Goal: Task Accomplishment & Management: Complete application form

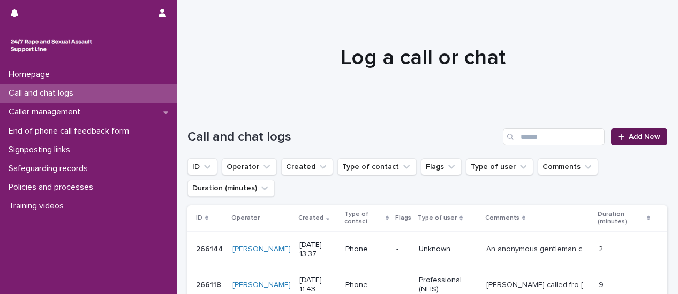
click at [633, 141] on link "Add New" at bounding box center [639, 136] width 56 height 17
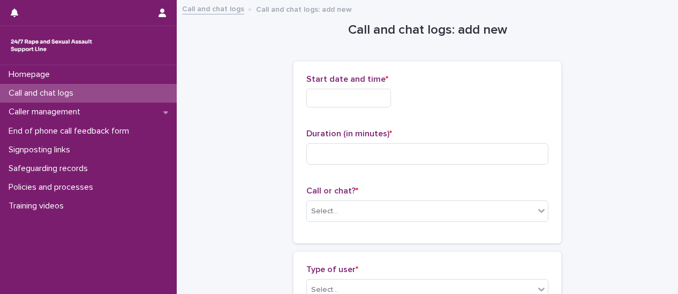
click at [371, 103] on input "text" at bounding box center [348, 98] width 85 height 19
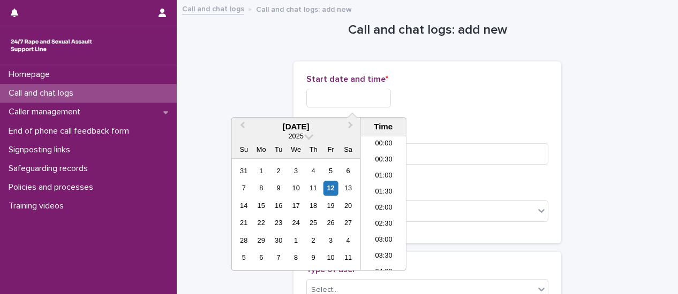
scroll to position [391, 0]
click at [389, 188] on li "13:30" at bounding box center [383, 187] width 45 height 16
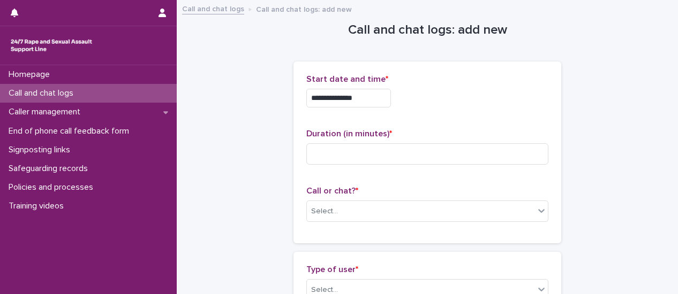
click at [375, 99] on input "**********" at bounding box center [348, 98] width 85 height 19
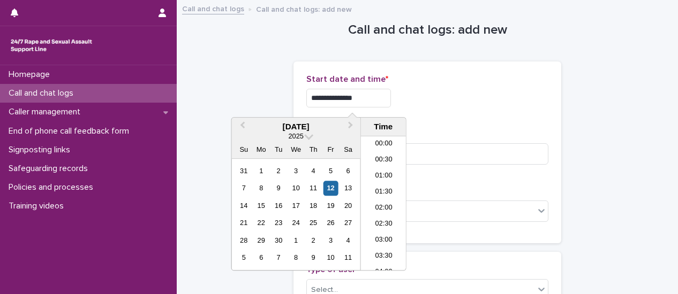
scroll to position [375, 0]
type input "**********"
click at [469, 113] on div "**********" at bounding box center [427, 95] width 242 height 42
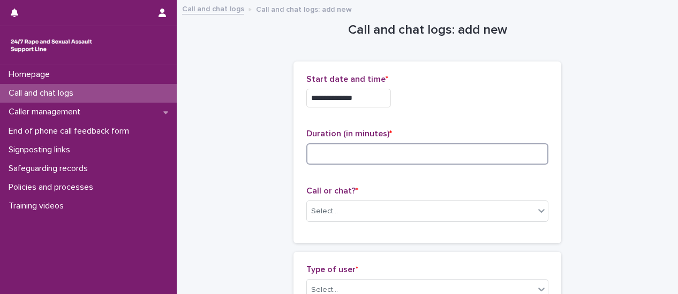
click at [446, 149] on input at bounding box center [427, 153] width 242 height 21
type input "**"
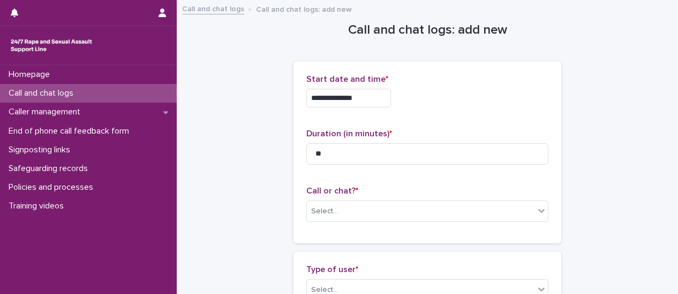
click at [498, 192] on p "Call or chat? *" at bounding box center [427, 191] width 242 height 10
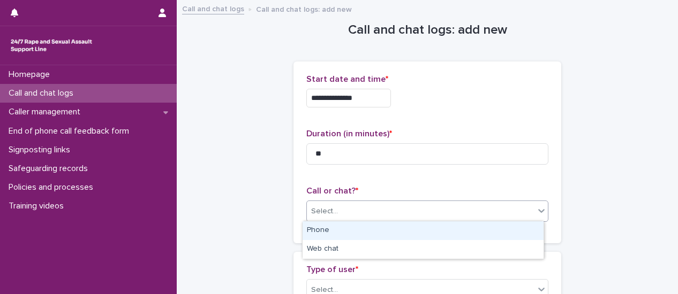
click at [540, 214] on icon at bounding box center [541, 211] width 11 height 11
click at [518, 228] on div "Phone" at bounding box center [422, 231] width 241 height 19
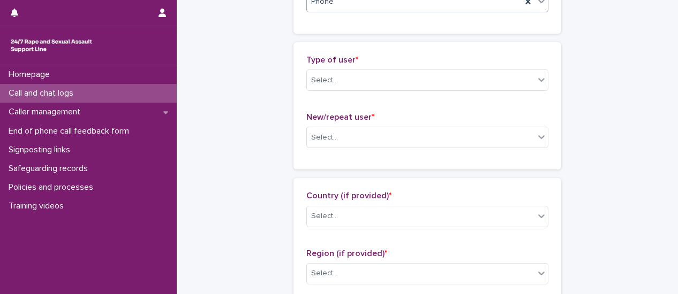
scroll to position [214, 0]
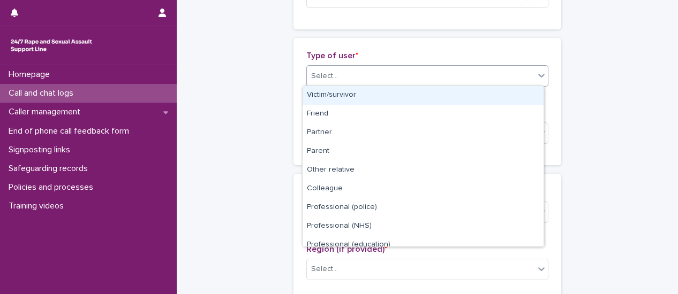
click at [538, 78] on icon at bounding box center [541, 75] width 11 height 11
click at [514, 94] on div "Victim/survivor" at bounding box center [422, 95] width 241 height 19
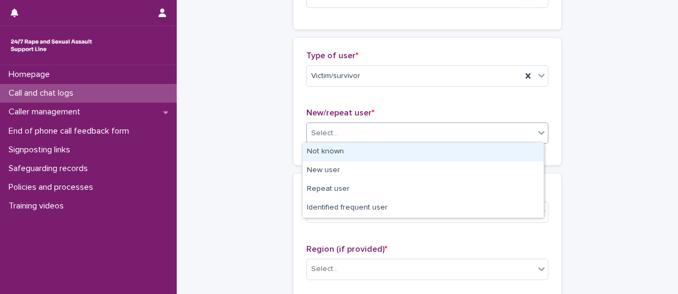
click at [537, 128] on icon at bounding box center [541, 132] width 11 height 11
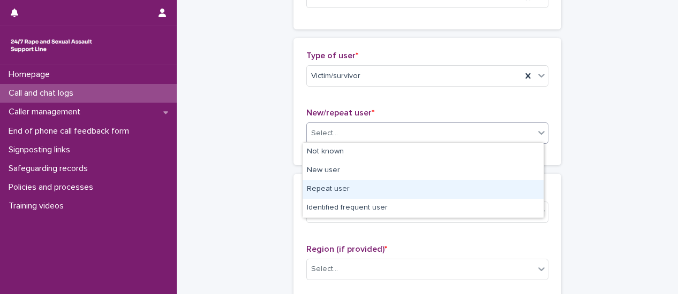
click at [499, 192] on div "Repeat user" at bounding box center [422, 189] width 241 height 19
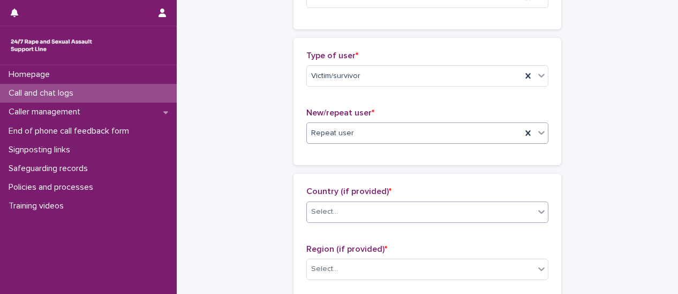
click at [535, 215] on div at bounding box center [541, 211] width 13 height 19
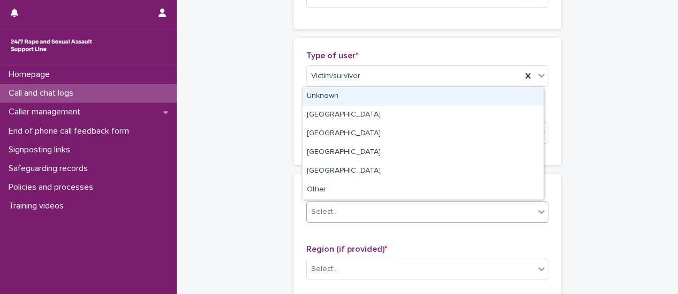
click at [383, 99] on div "Unknown" at bounding box center [422, 96] width 241 height 19
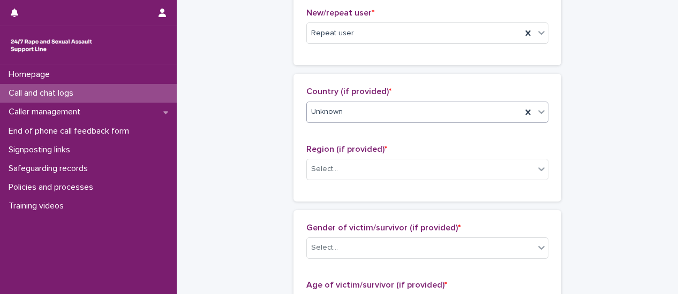
scroll to position [375, 0]
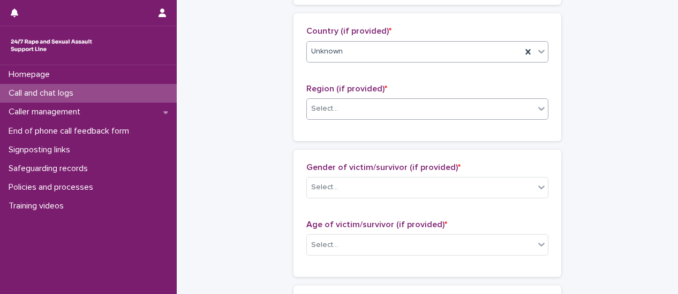
click at [541, 111] on icon at bounding box center [541, 108] width 11 height 11
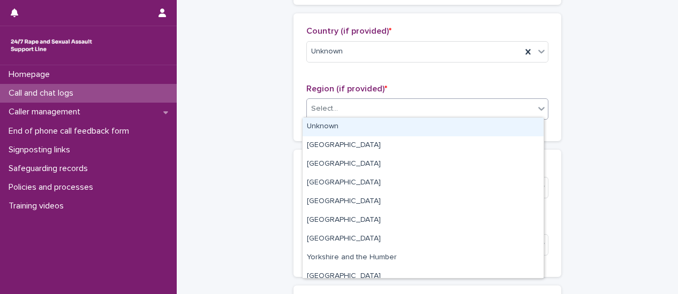
click at [509, 125] on div "Unknown" at bounding box center [422, 127] width 241 height 19
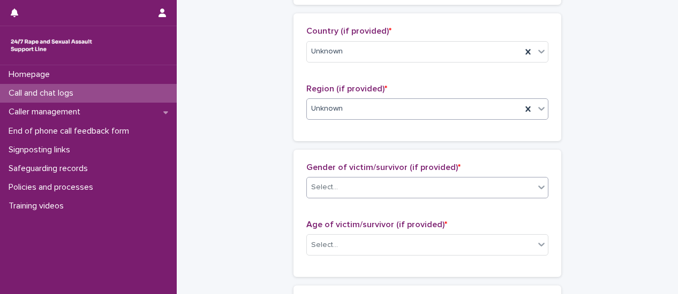
click at [542, 191] on div at bounding box center [541, 187] width 13 height 19
click at [538, 187] on icon at bounding box center [541, 187] width 11 height 11
click at [539, 188] on icon at bounding box center [541, 187] width 11 height 11
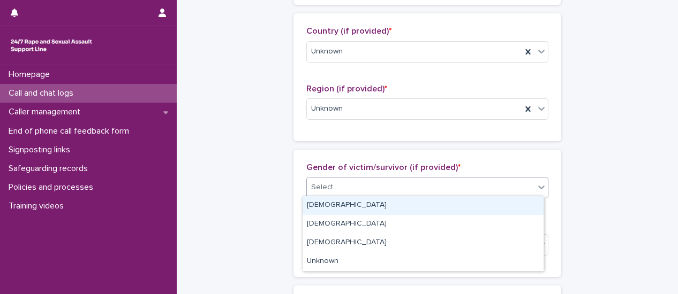
click at [333, 203] on div "[DEMOGRAPHIC_DATA]" at bounding box center [422, 205] width 241 height 19
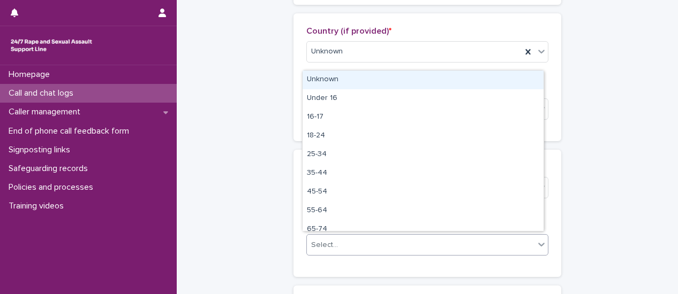
click at [535, 248] on div at bounding box center [541, 244] width 13 height 19
click at [381, 80] on div "Unknown" at bounding box center [422, 80] width 241 height 19
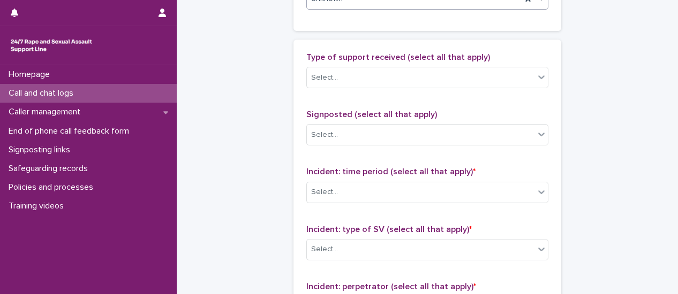
scroll to position [642, 0]
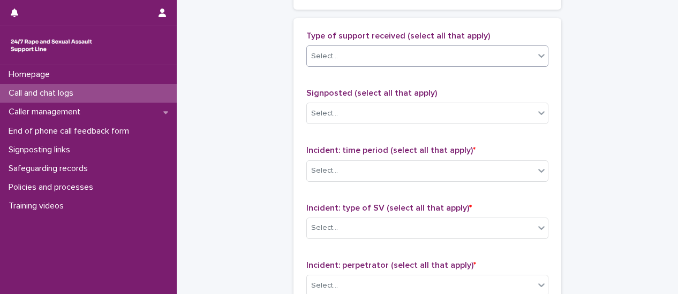
click at [537, 55] on icon at bounding box center [541, 55] width 11 height 11
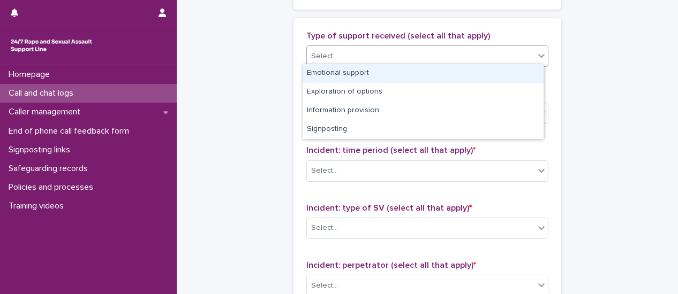
click at [489, 78] on div "Emotional support" at bounding box center [422, 73] width 241 height 19
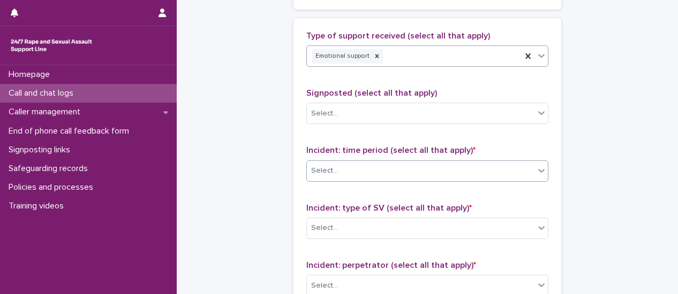
click at [536, 175] on div at bounding box center [541, 170] width 13 height 19
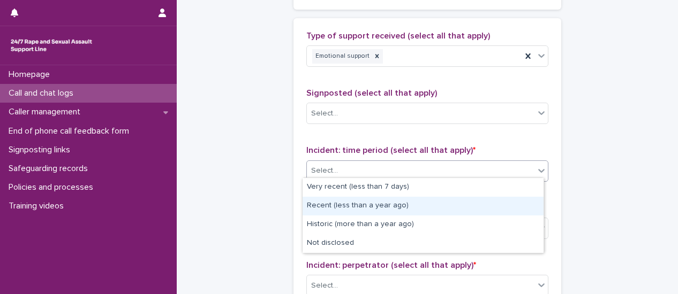
drag, startPoint x: 529, startPoint y: 189, endPoint x: 525, endPoint y: 203, distance: 15.1
click at [525, 203] on div "Recent (less than a year ago)" at bounding box center [422, 206] width 241 height 19
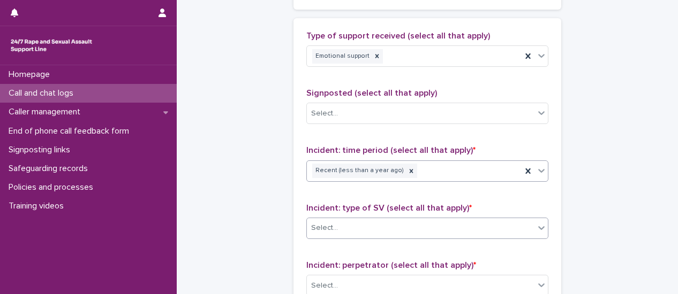
click at [539, 230] on div at bounding box center [541, 227] width 13 height 19
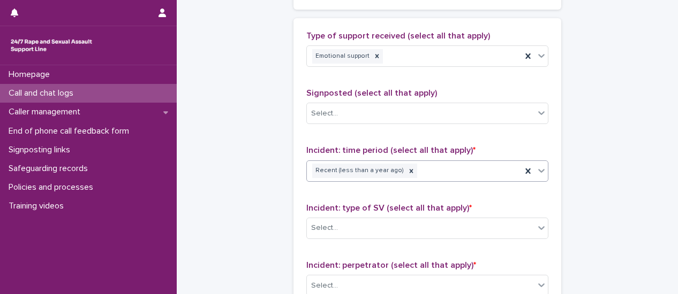
click at [537, 171] on icon at bounding box center [541, 170] width 11 height 11
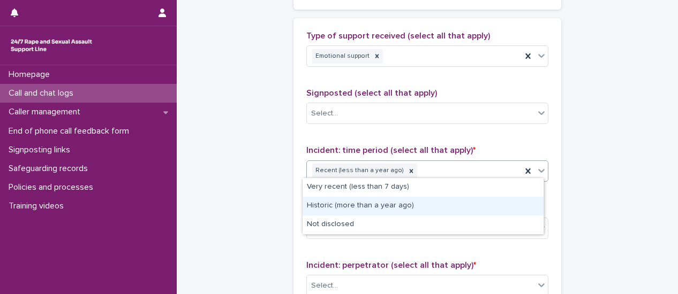
click at [504, 204] on div "Historic (more than a year ago)" at bounding box center [422, 206] width 241 height 19
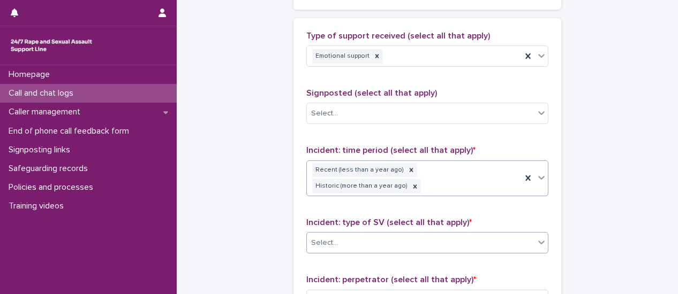
click at [535, 233] on div at bounding box center [541, 242] width 13 height 19
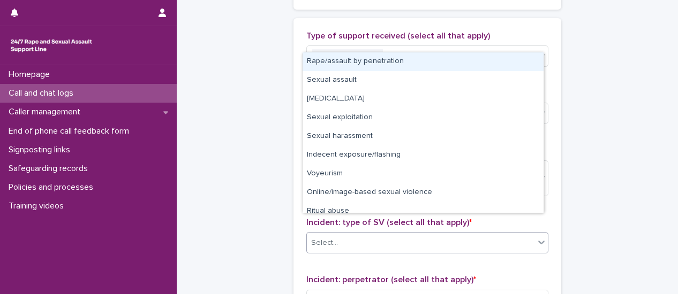
click at [353, 67] on div "Rape/assault by penetration" at bounding box center [422, 61] width 241 height 19
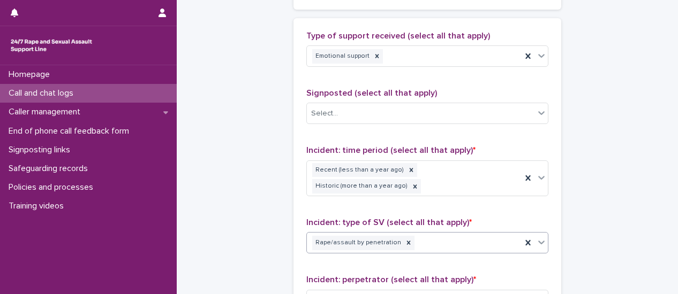
click at [537, 237] on icon at bounding box center [541, 242] width 11 height 11
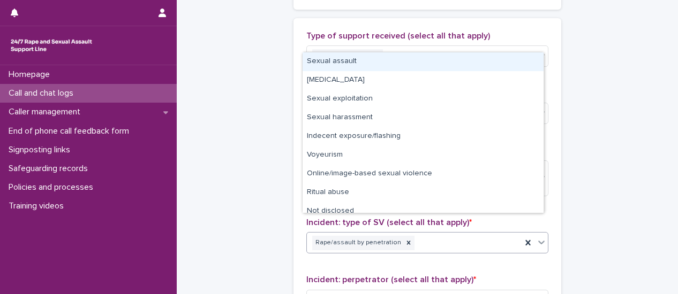
click at [330, 67] on div "Sexual assault" at bounding box center [422, 61] width 241 height 19
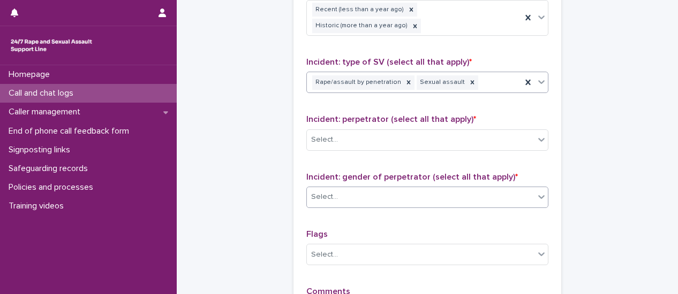
scroll to position [856, 0]
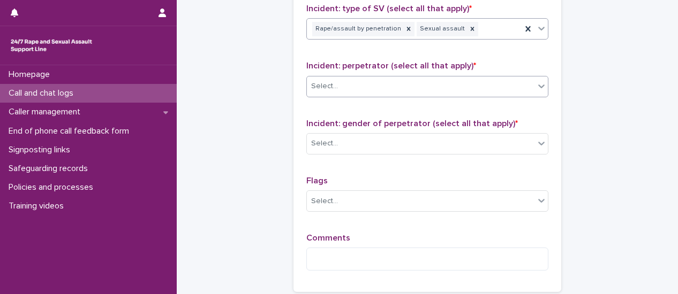
click at [537, 81] on icon at bounding box center [541, 86] width 11 height 11
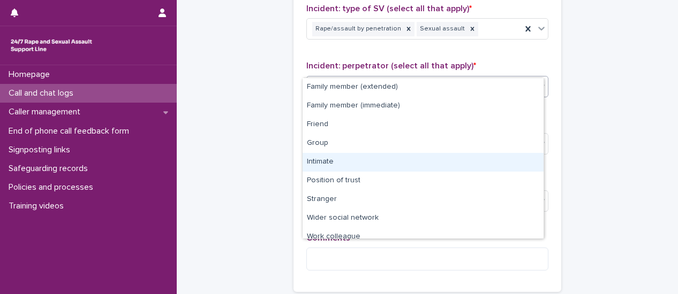
click at [511, 154] on div "Intimate" at bounding box center [422, 162] width 241 height 19
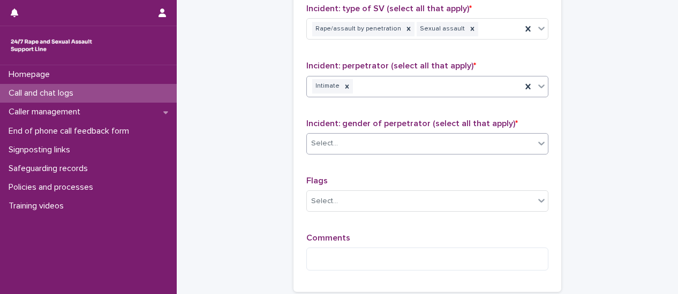
click at [538, 134] on div at bounding box center [541, 143] width 13 height 19
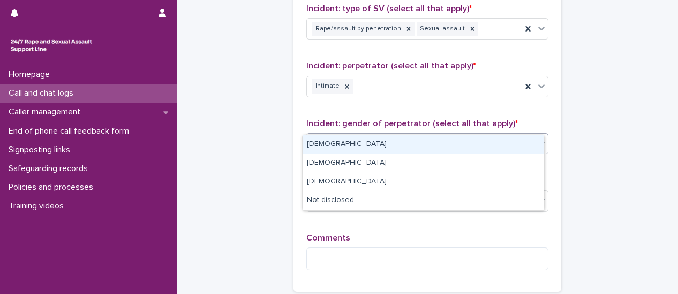
click at [447, 149] on div "[DEMOGRAPHIC_DATA]" at bounding box center [422, 144] width 241 height 19
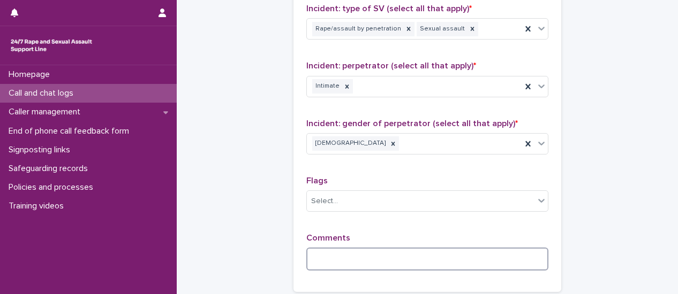
click at [386, 248] on textarea at bounding box center [427, 259] width 242 height 22
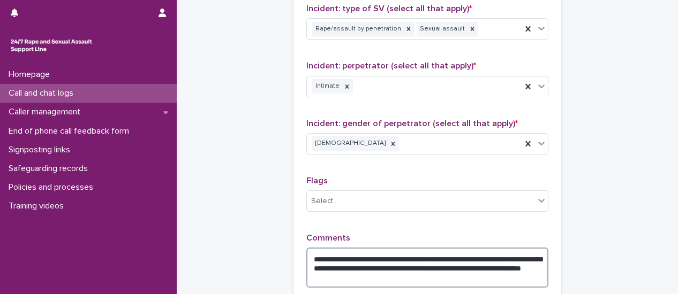
click at [397, 248] on textarea "**********" at bounding box center [427, 268] width 242 height 40
click at [398, 259] on textarea "**********" at bounding box center [427, 268] width 242 height 40
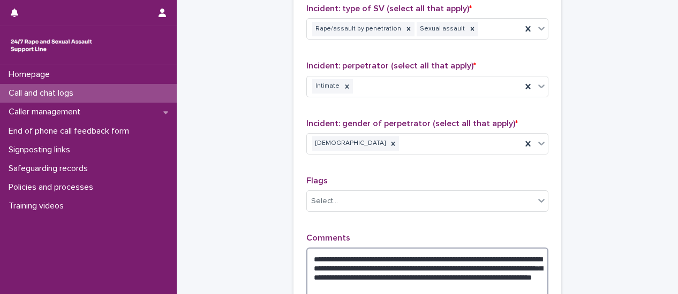
scroll to position [963, 0]
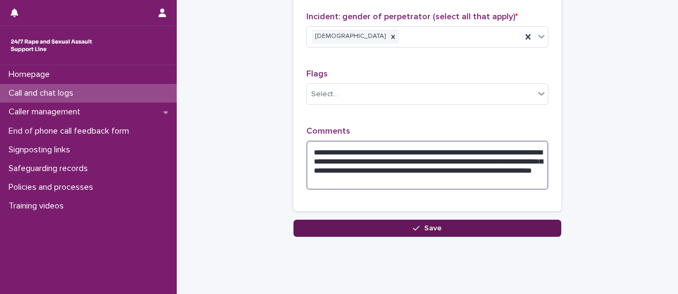
type textarea "**********"
click at [448, 220] on button "Save" at bounding box center [427, 228] width 268 height 17
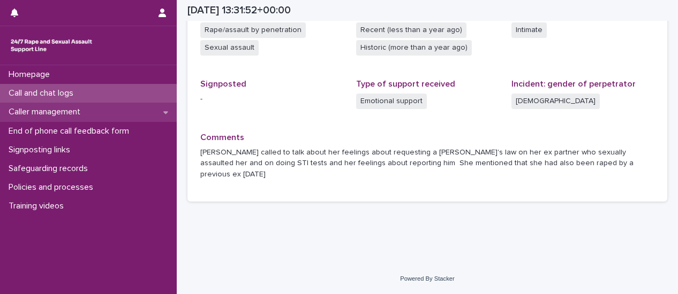
scroll to position [303, 0]
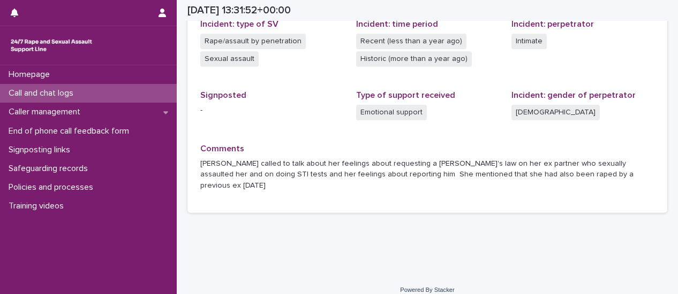
click at [55, 96] on p "Call and chat logs" at bounding box center [43, 93] width 78 height 10
